Goal: Task Accomplishment & Management: Complete application form

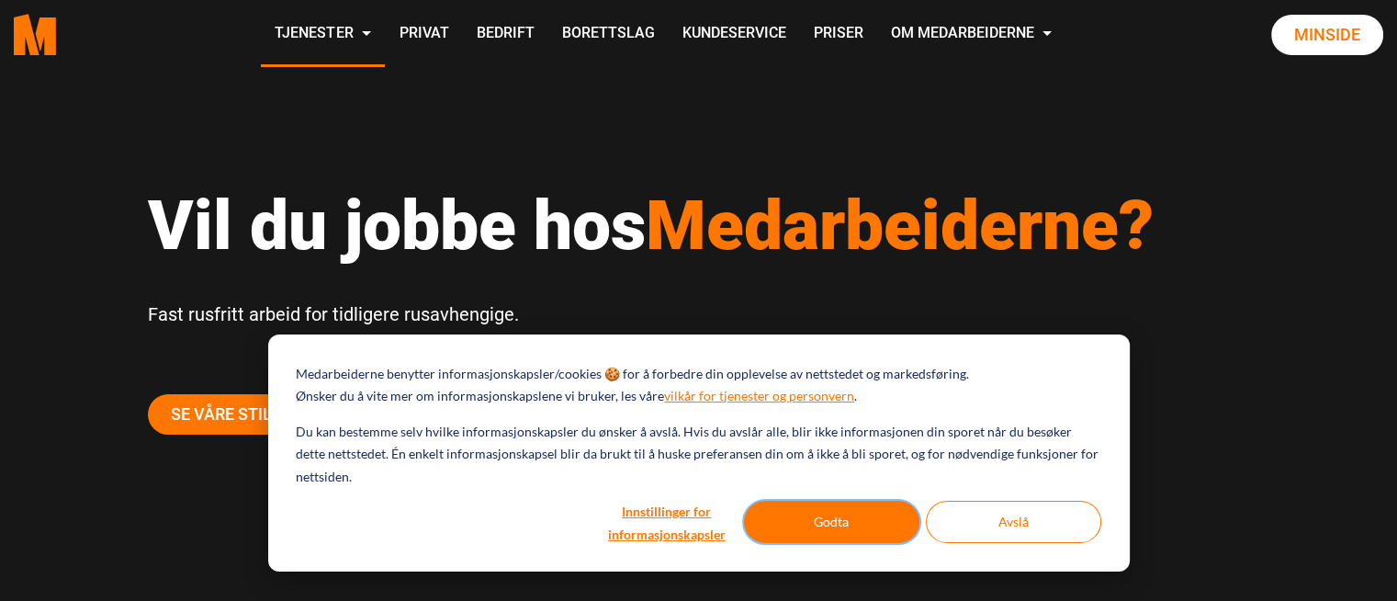
click at [852, 517] on button "Godta" at bounding box center [831, 522] width 175 height 42
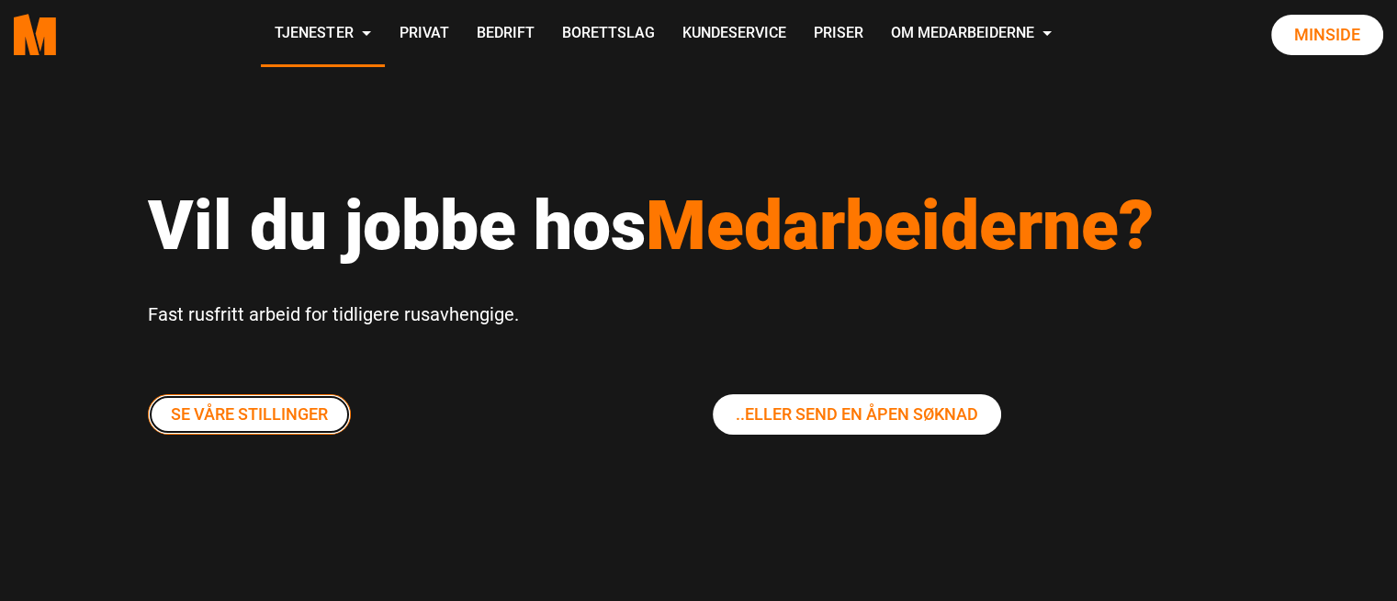
click at [255, 410] on link "Se våre stillinger" at bounding box center [249, 414] width 203 height 40
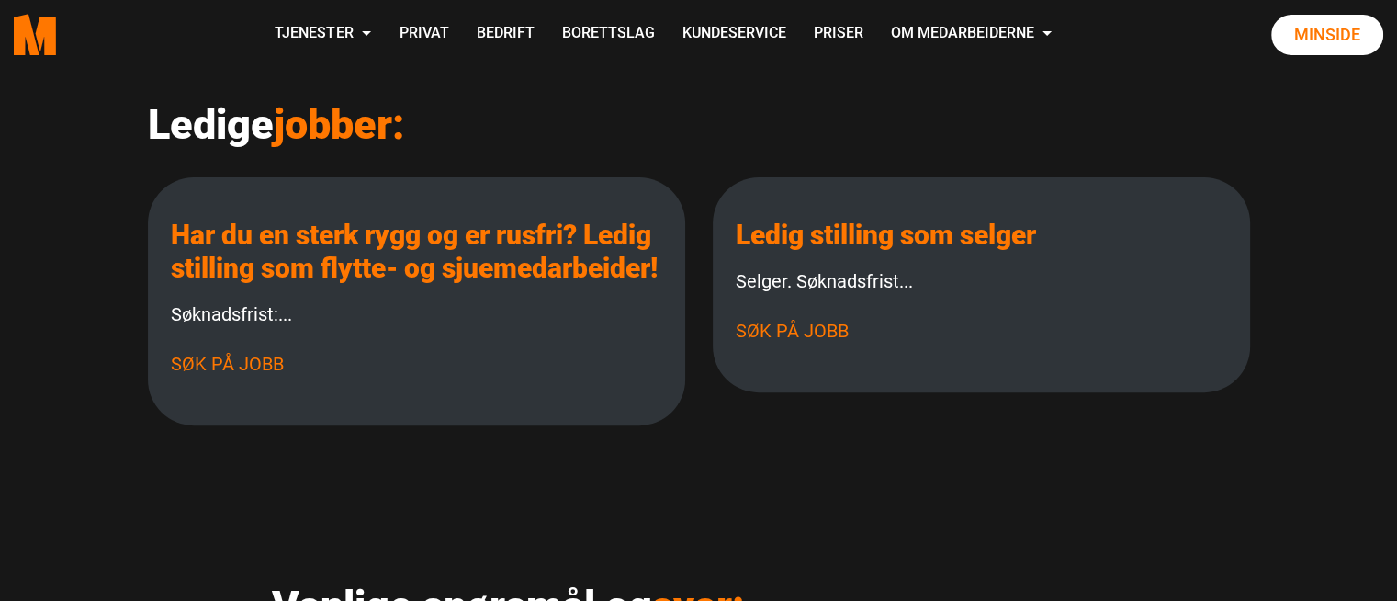
scroll to position [496, 0]
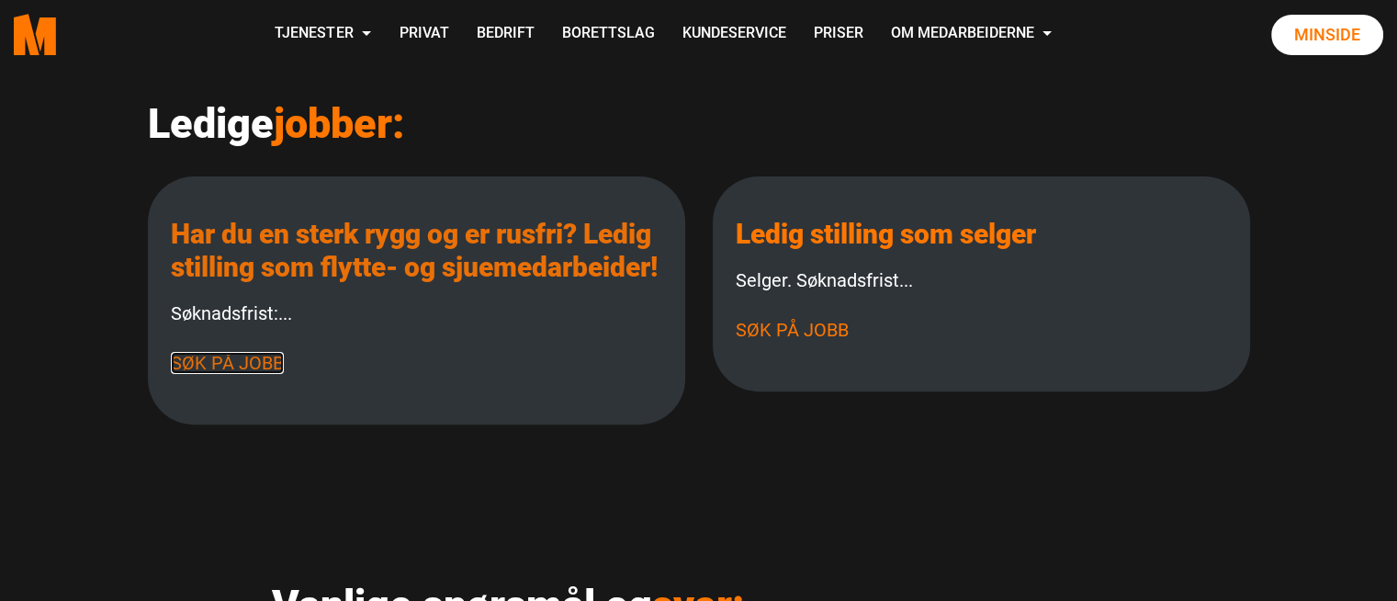
click at [243, 374] on link "Søk på jobb" at bounding box center [227, 363] width 113 height 22
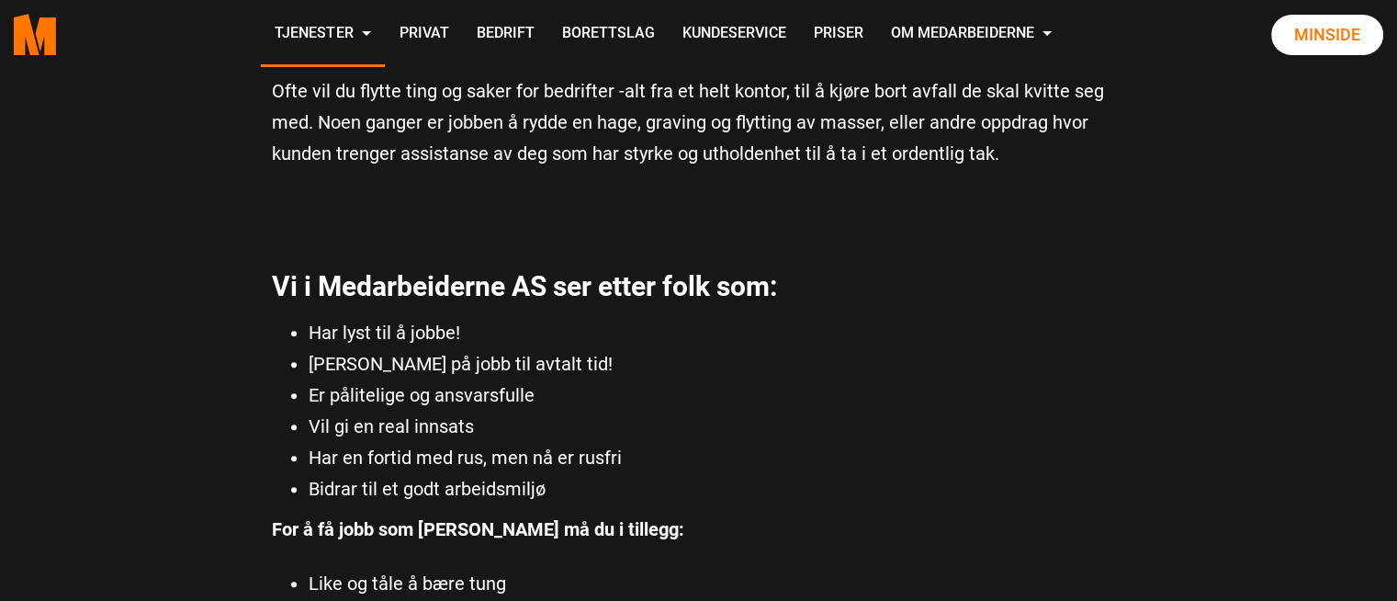
scroll to position [1003, 0]
